Goal: Check status: Check status

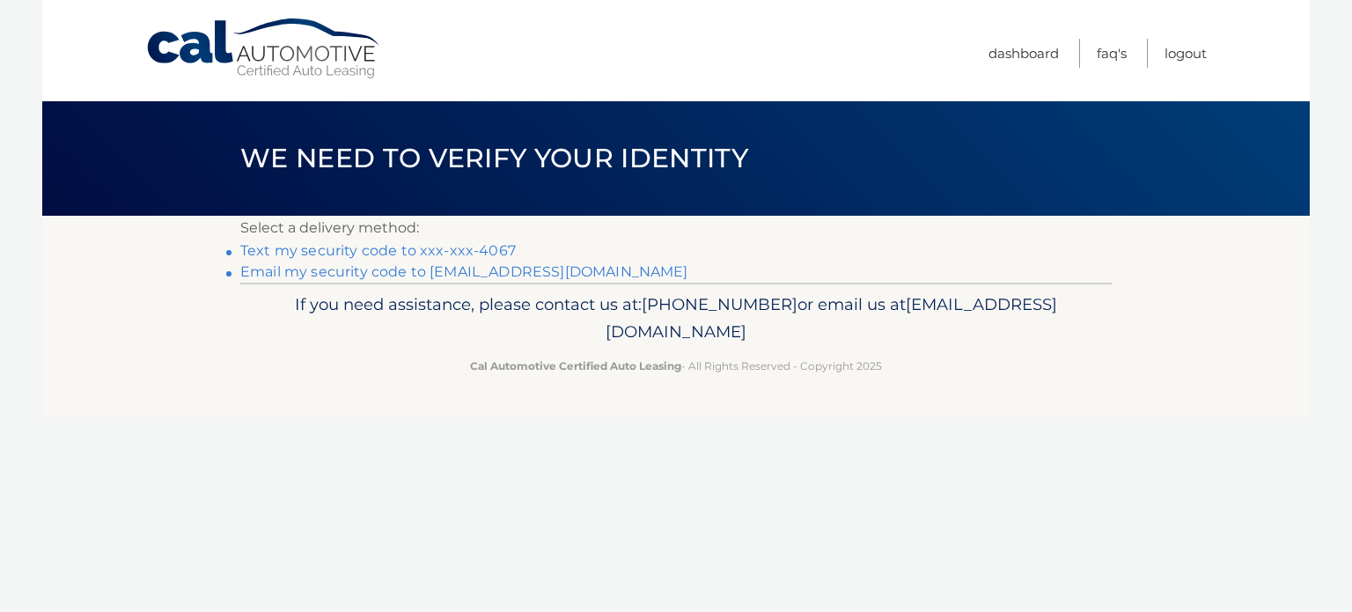
click at [490, 247] on link "Text my security code to xxx-xxx-4067" at bounding box center [378, 250] width 276 height 17
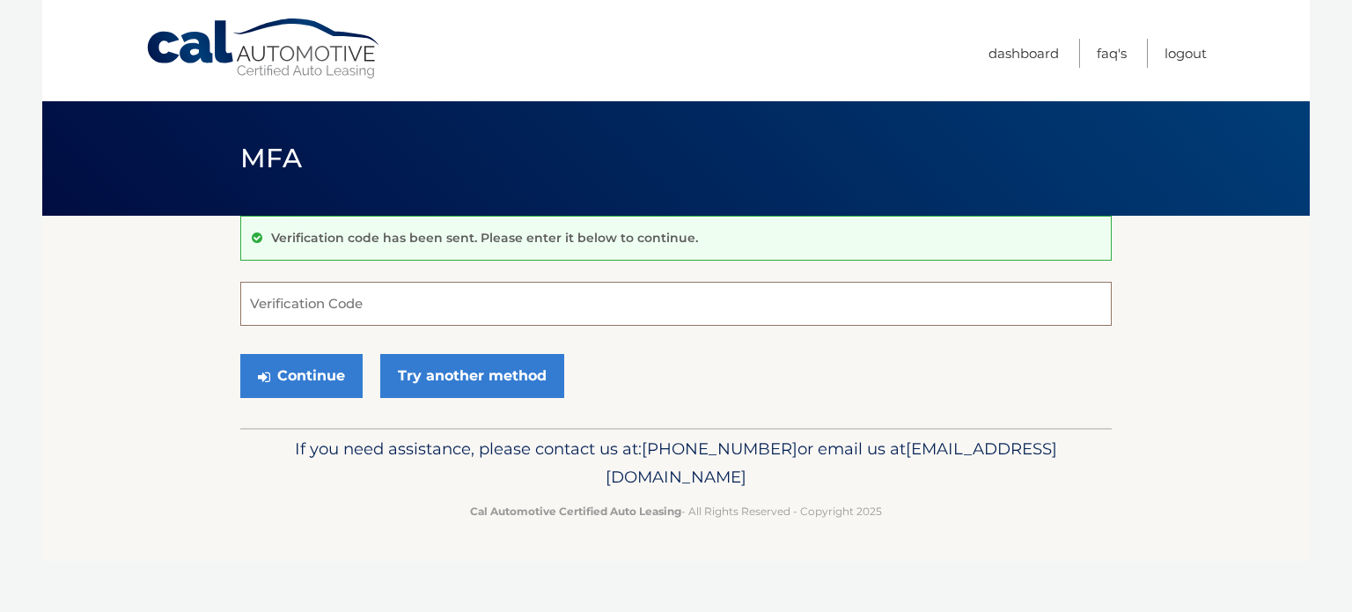
click at [437, 306] on input "Verification Code" at bounding box center [676, 304] width 872 height 44
type input "591500"
click at [240, 354] on button "Continue" at bounding box center [301, 376] width 122 height 44
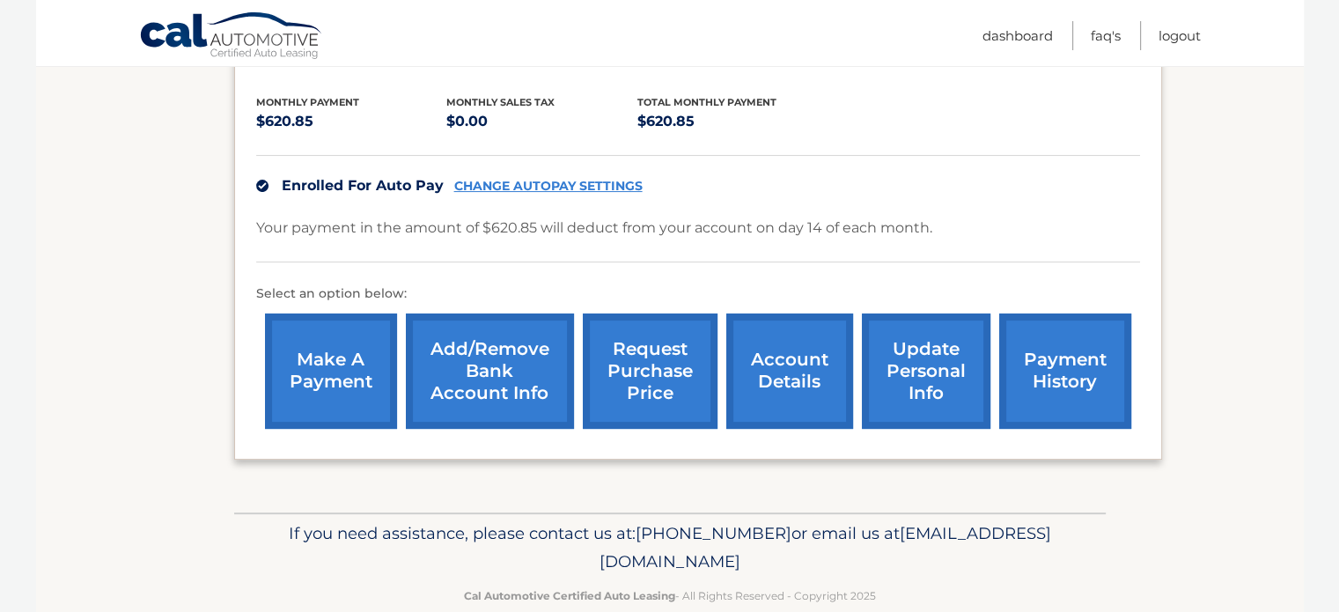
scroll to position [359, 0]
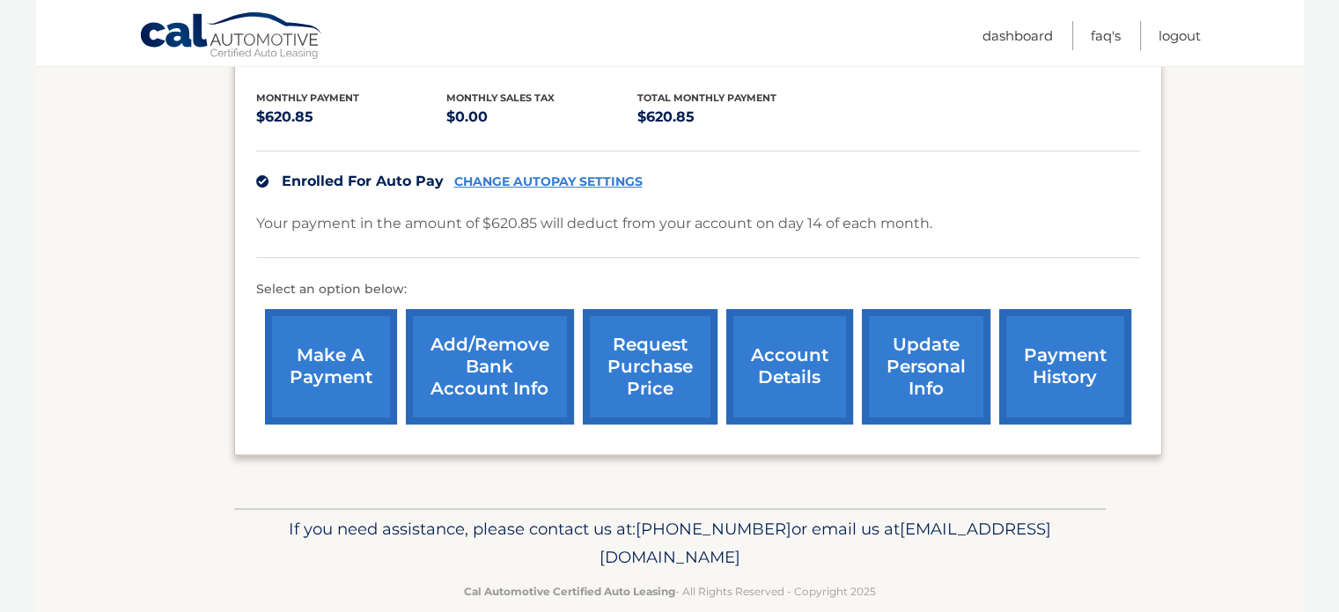
click at [1022, 353] on link "payment history" at bounding box center [1065, 366] width 132 height 115
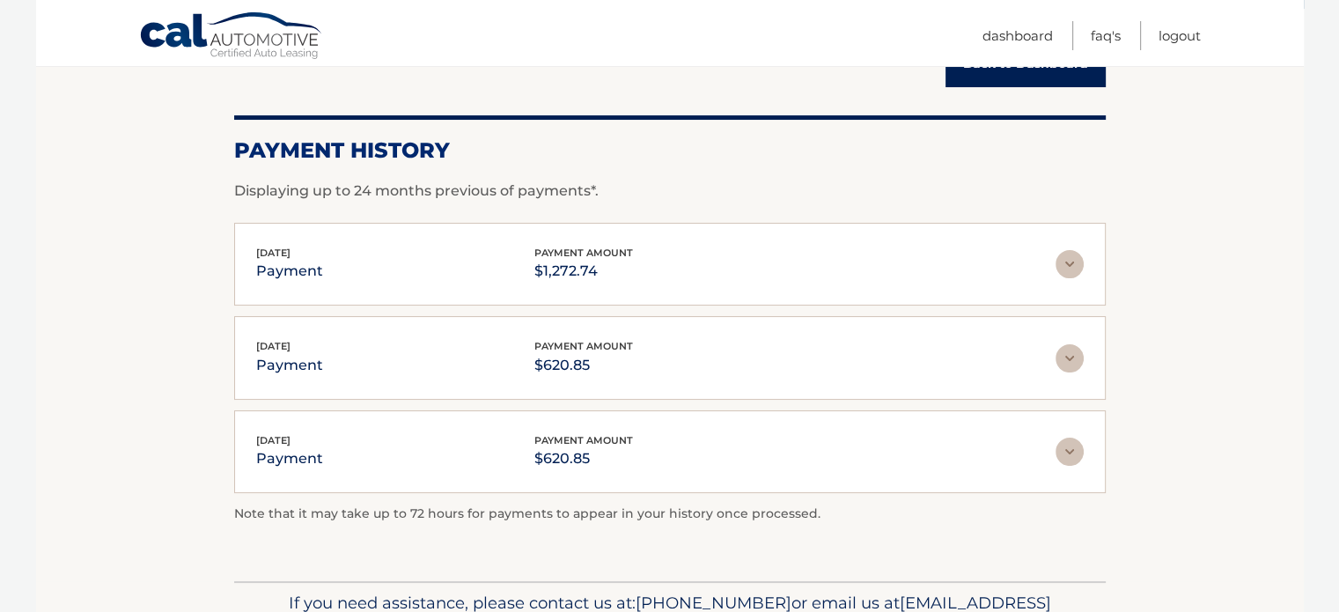
scroll to position [208, 0]
click at [230, 228] on section "Account Details | #44455944421 Back to Dashboard Payment History Displaying up …" at bounding box center [670, 294] width 1268 height 572
click at [291, 250] on span "Sep 08, 2025" at bounding box center [273, 252] width 34 height 12
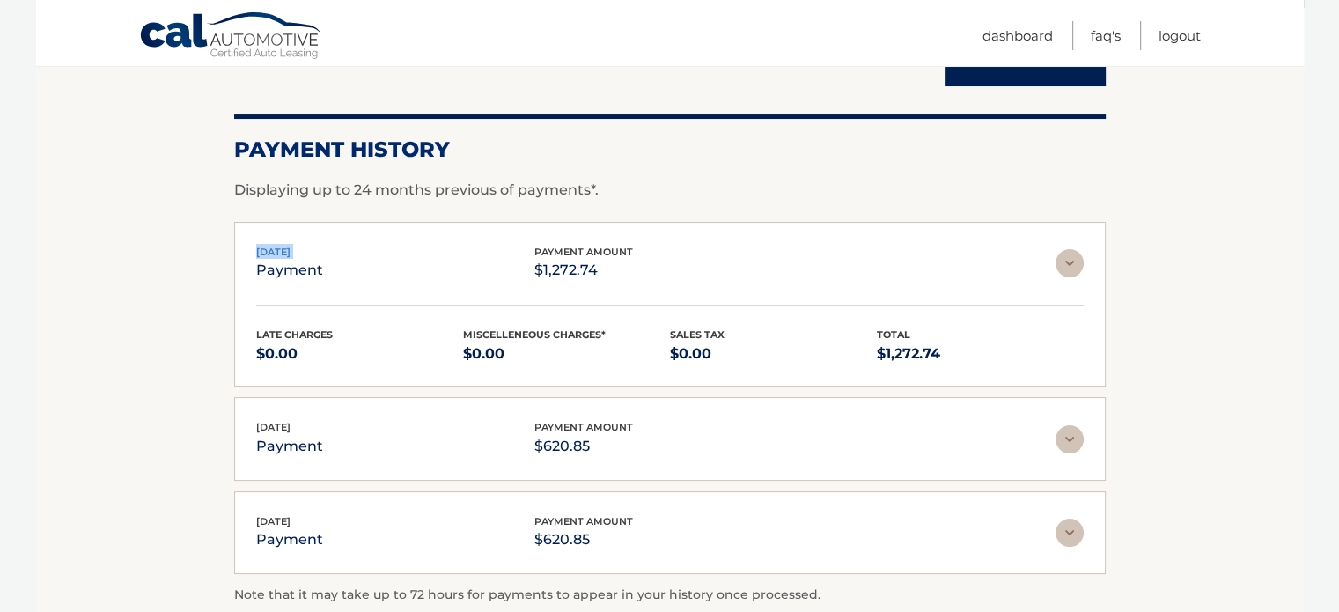
click at [291, 250] on span "Sep 08, 2025" at bounding box center [273, 252] width 34 height 12
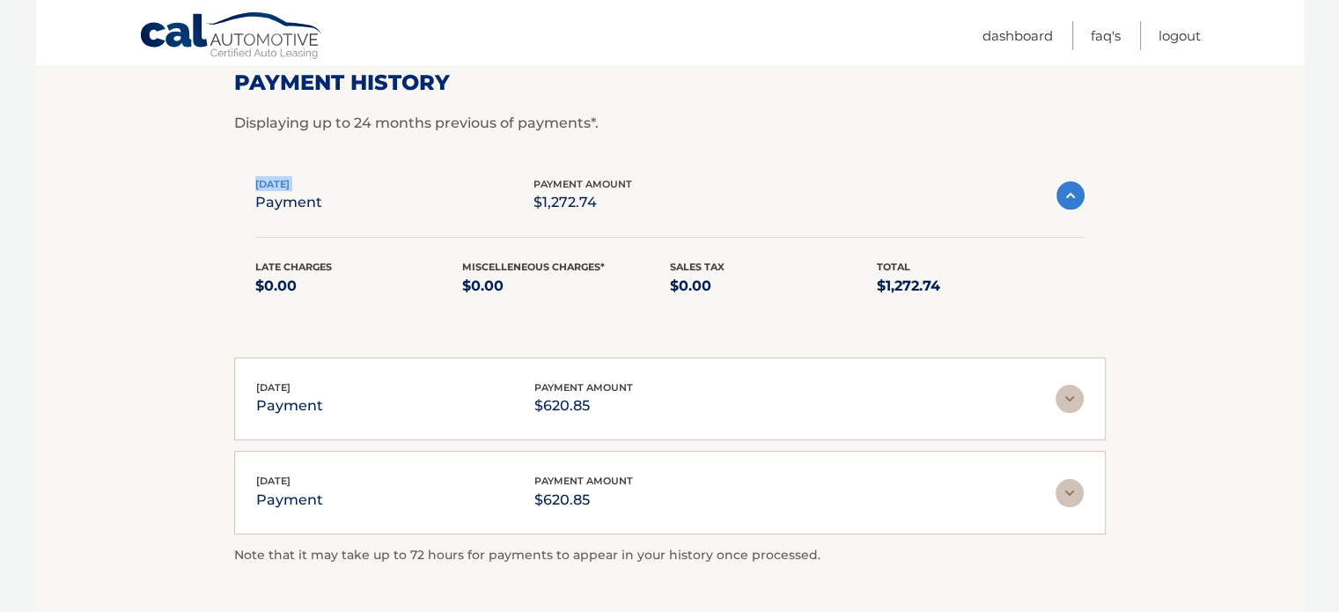
scroll to position [280, 0]
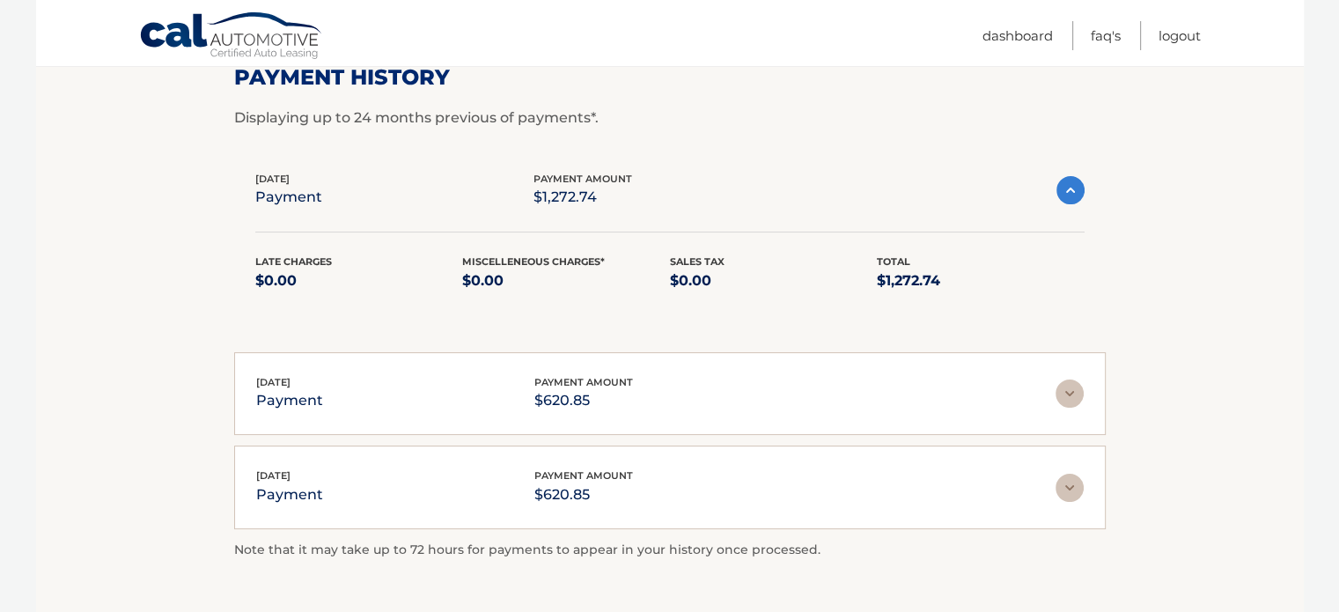
click at [377, 313] on div "Sep 08, 2025 payment payment amount $1,272.74 Late Charges $0.00 Miscelleneous …" at bounding box center [670, 242] width 872 height 185
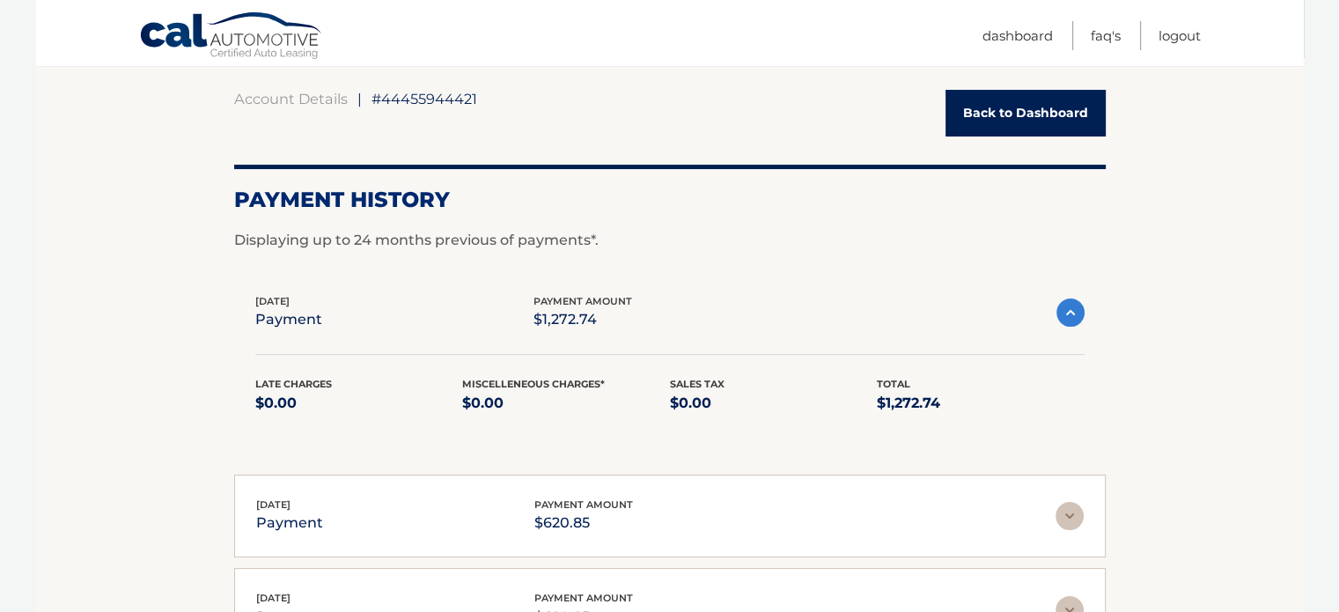
scroll to position [154, 0]
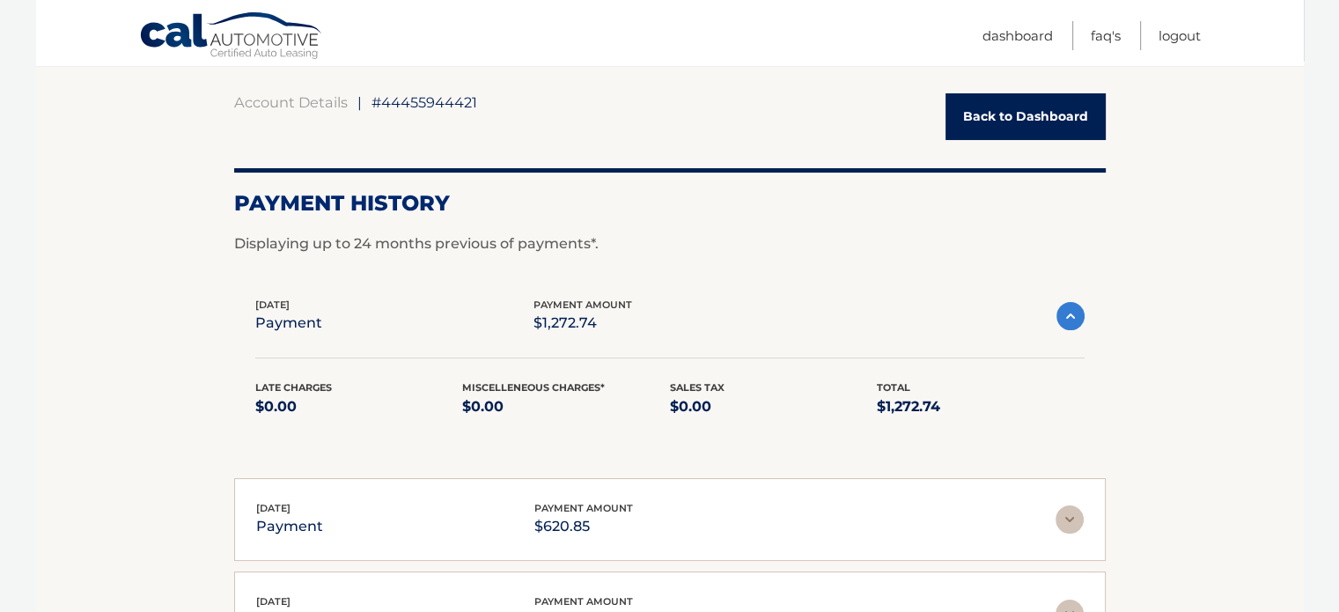
click at [586, 347] on div "Late Charges $0.00 Miscelleneous Charges* $0.00 Sales Tax $0.00 Total $1,272.74" at bounding box center [669, 387] width 829 height 104
click at [595, 320] on p "$1,272.74" at bounding box center [583, 323] width 99 height 25
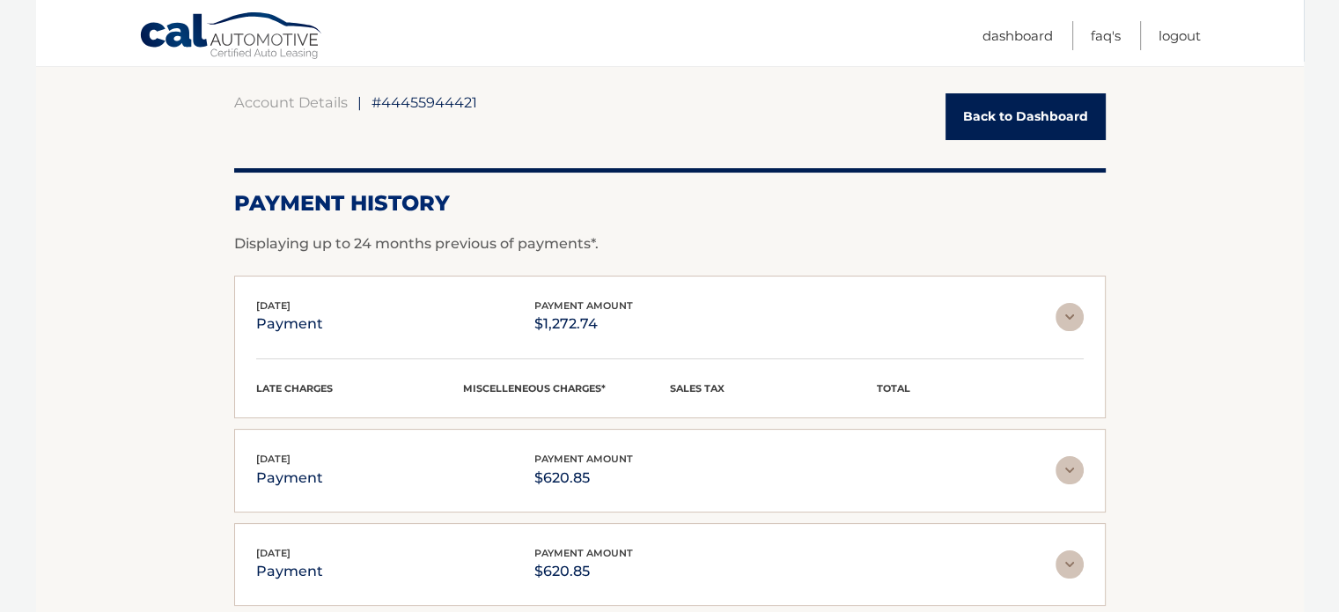
click at [595, 320] on p "$1,272.74" at bounding box center [583, 324] width 99 height 25
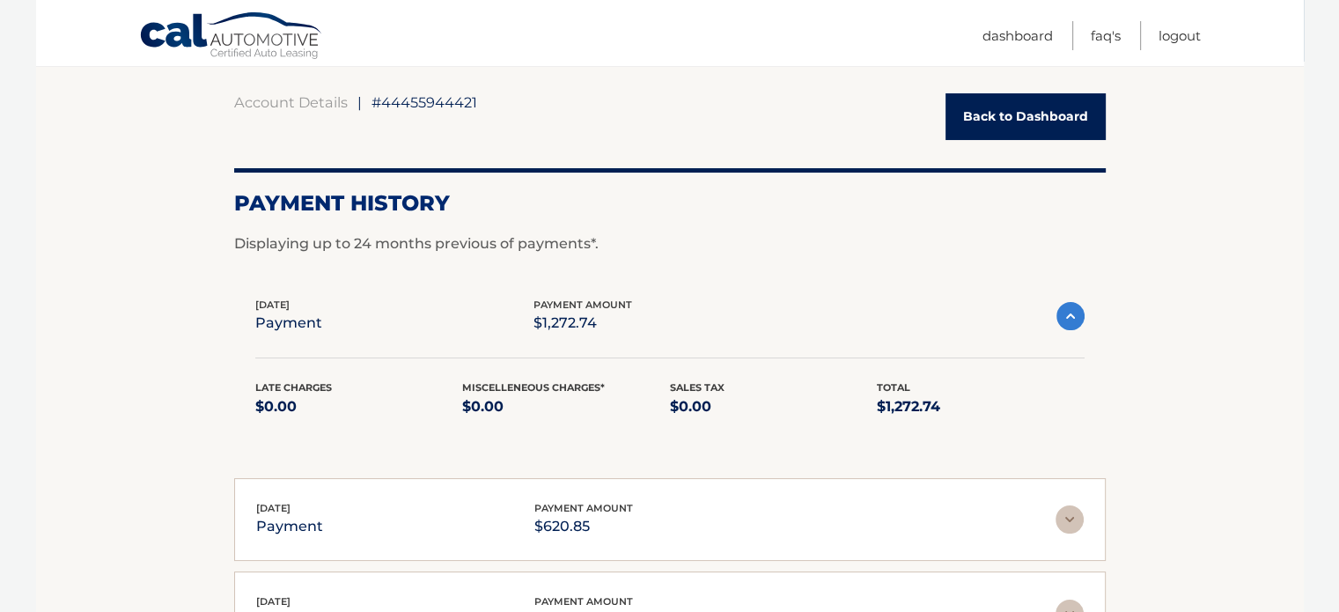
click at [595, 320] on p "$1,272.74" at bounding box center [583, 323] width 99 height 25
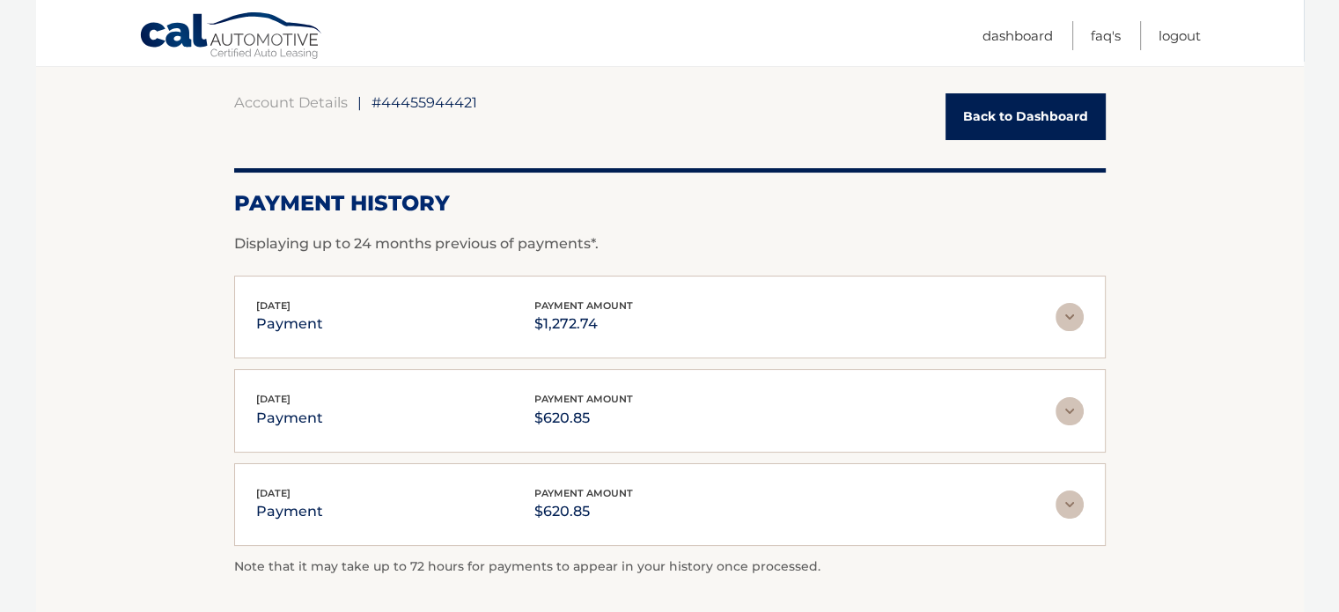
scroll to position [0, 0]
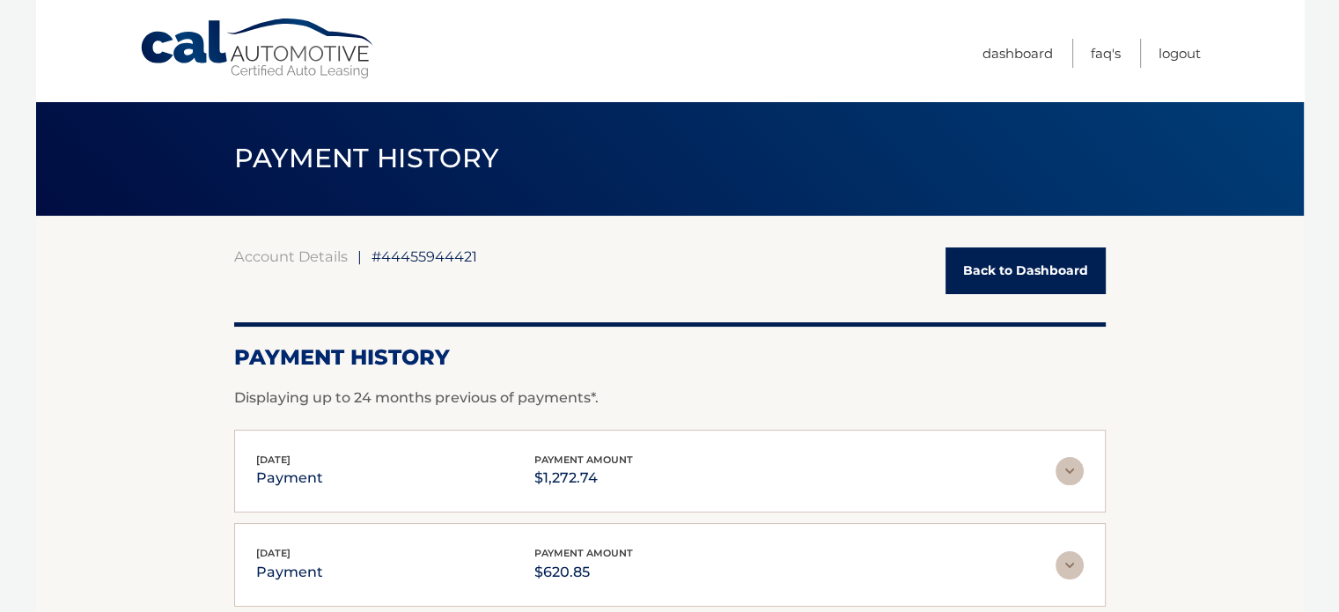
click at [187, 45] on link "Cal Automotive" at bounding box center [258, 49] width 238 height 63
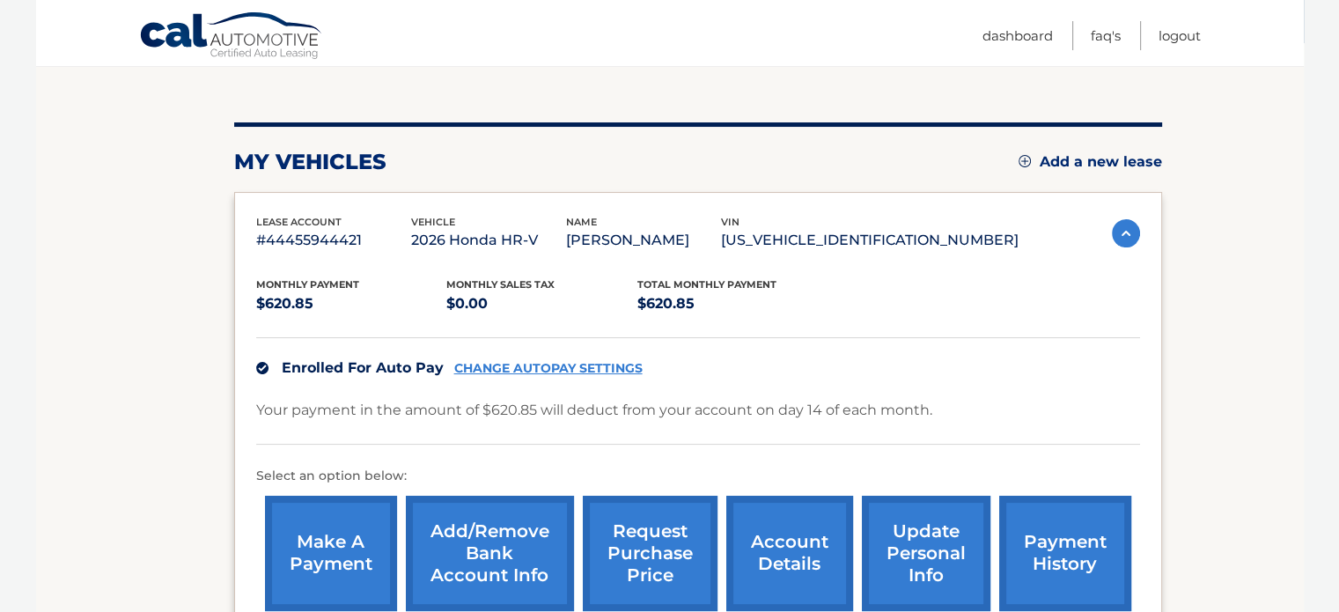
scroll to position [174, 0]
